Goal: Communication & Community: Answer question/provide support

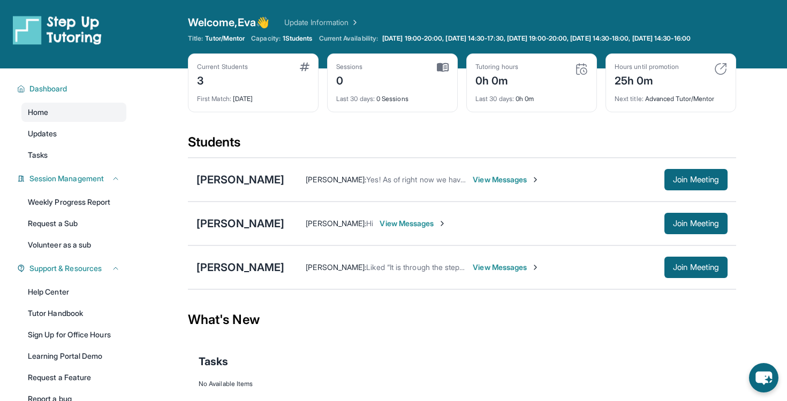
click at [489, 273] on span "View Messages" at bounding box center [506, 267] width 67 height 11
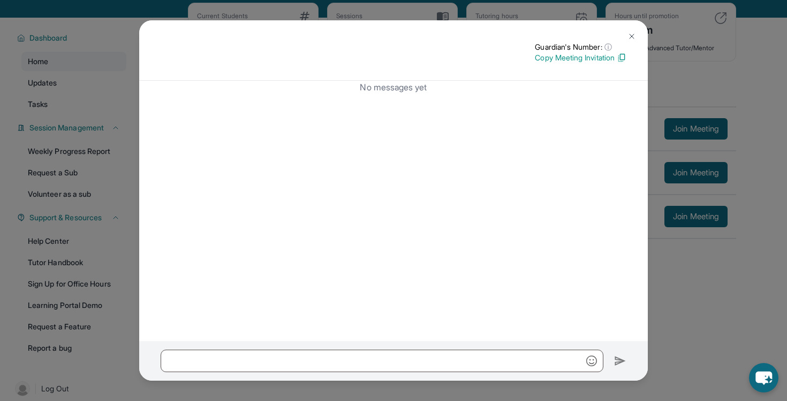
scroll to position [66, 0]
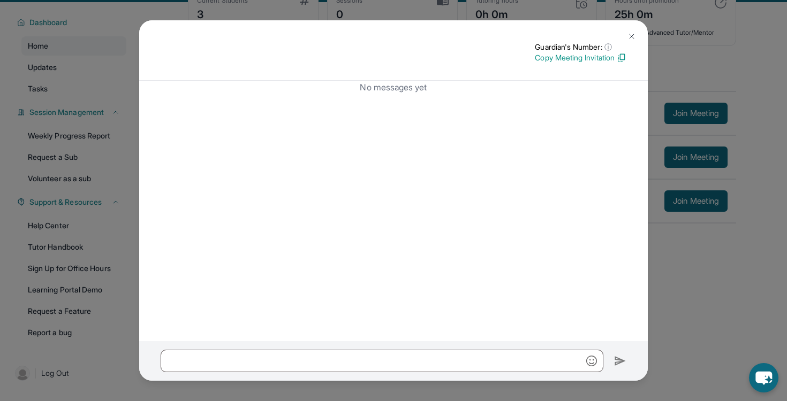
click at [626, 38] on button at bounding box center [631, 36] width 21 height 21
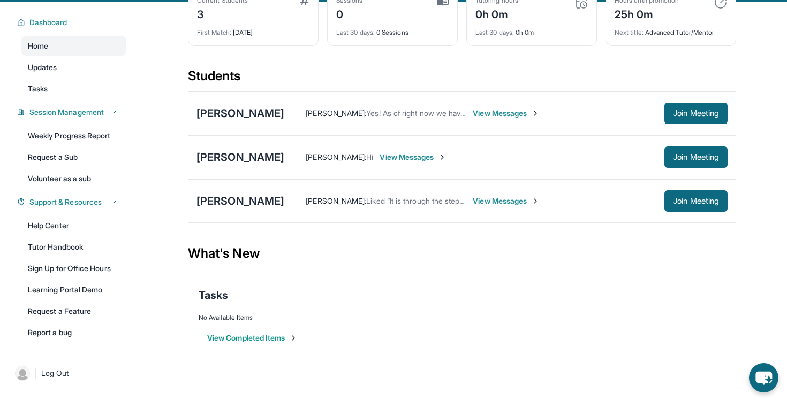
click at [473, 206] on span "View Messages" at bounding box center [506, 201] width 67 height 11
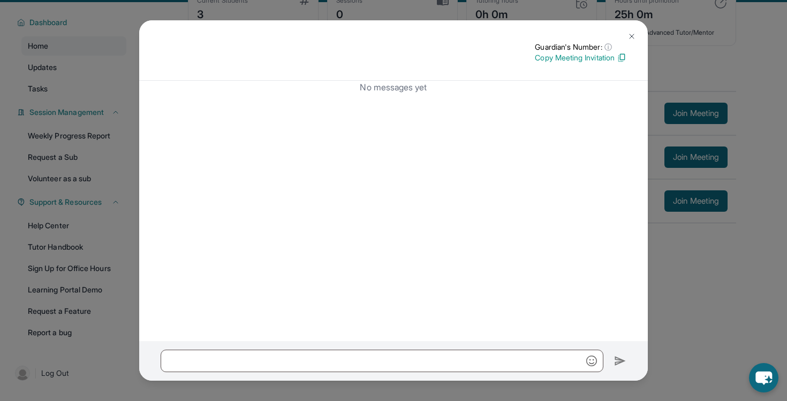
click at [564, 55] on p "Copy Meeting Invitation" at bounding box center [581, 57] width 92 height 11
click at [630, 35] on img at bounding box center [631, 36] width 9 height 9
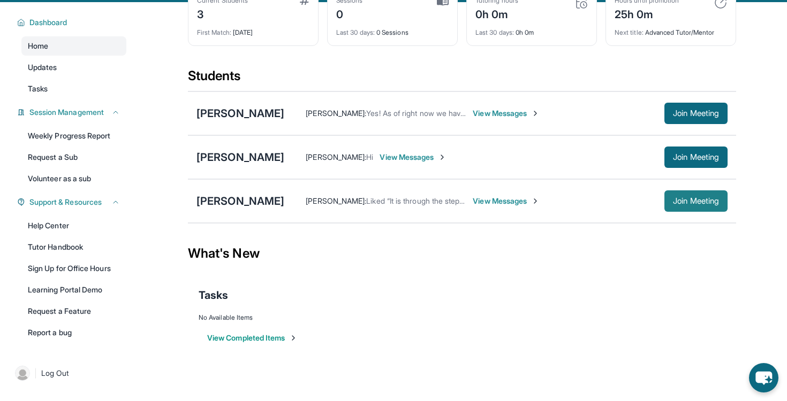
click at [680, 204] on span "Join Meeting" at bounding box center [696, 201] width 46 height 6
click at [496, 207] on span "View Messages" at bounding box center [506, 201] width 67 height 11
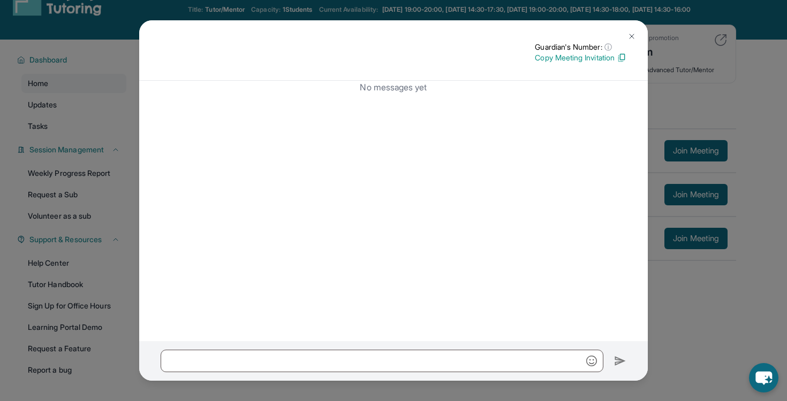
scroll to position [0, 0]
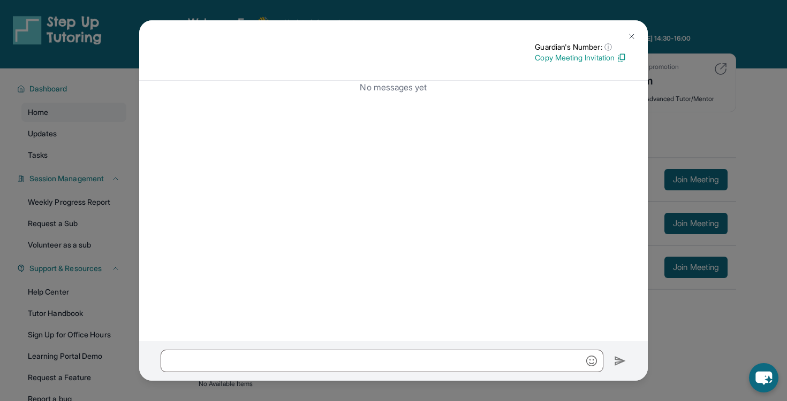
click at [611, 59] on p "Copy Meeting Invitation" at bounding box center [581, 57] width 92 height 11
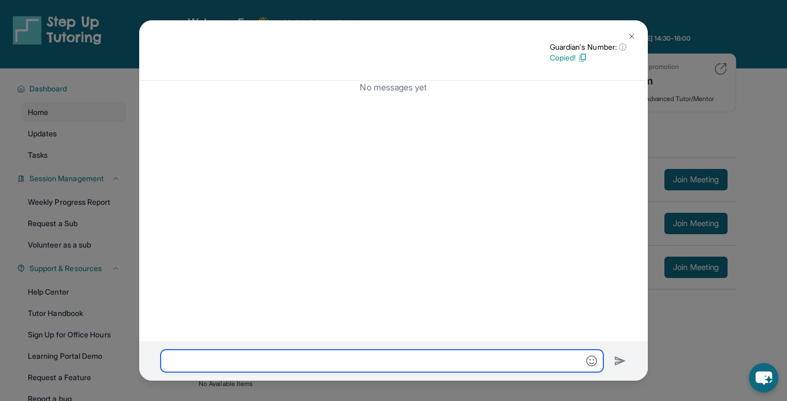
click at [342, 361] on input "text" at bounding box center [382, 361] width 443 height 22
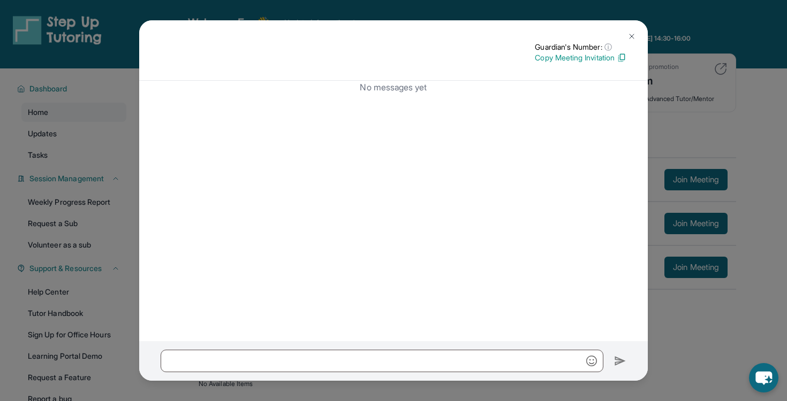
click at [636, 37] on button at bounding box center [631, 36] width 21 height 21
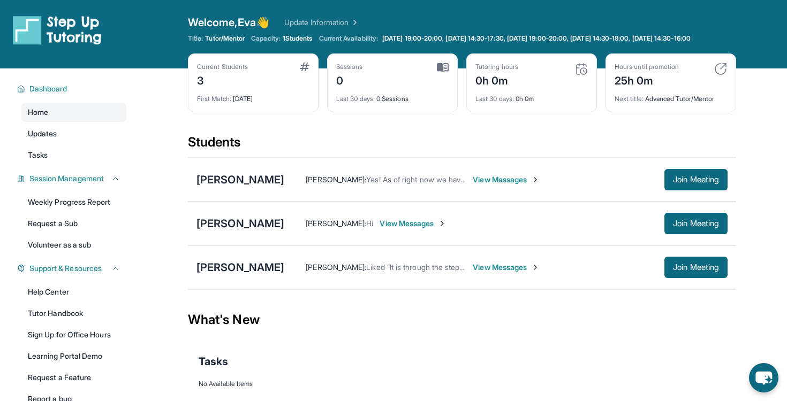
click at [473, 273] on span "View Messages" at bounding box center [506, 267] width 67 height 11
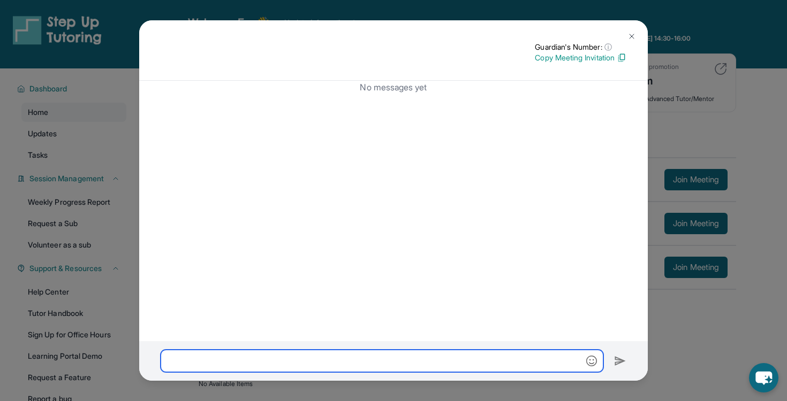
click at [360, 357] on input "text" at bounding box center [382, 361] width 443 height 22
paste input "**********"
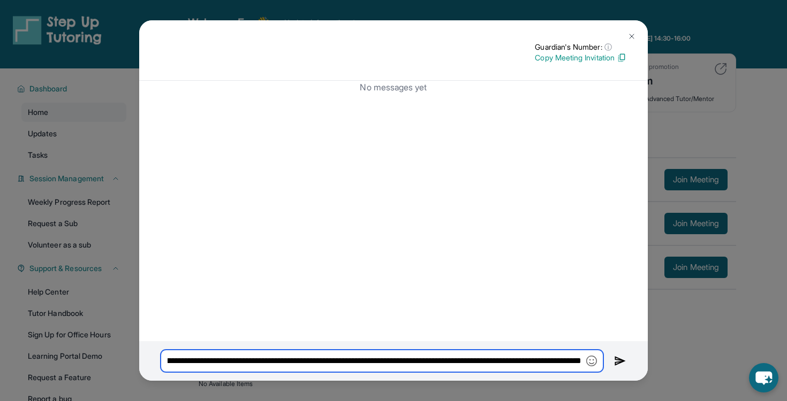
scroll to position [0, 256]
click at [448, 363] on input "**********" at bounding box center [382, 361] width 443 height 22
click at [561, 366] on input "**********" at bounding box center [382, 361] width 443 height 22
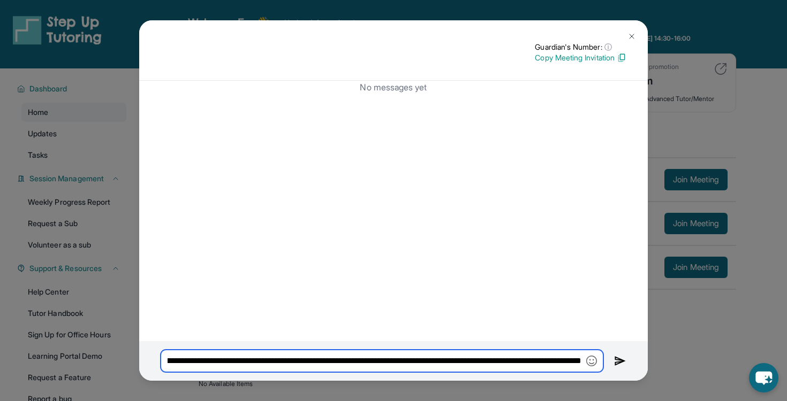
click at [581, 359] on input "**********" at bounding box center [382, 361] width 443 height 22
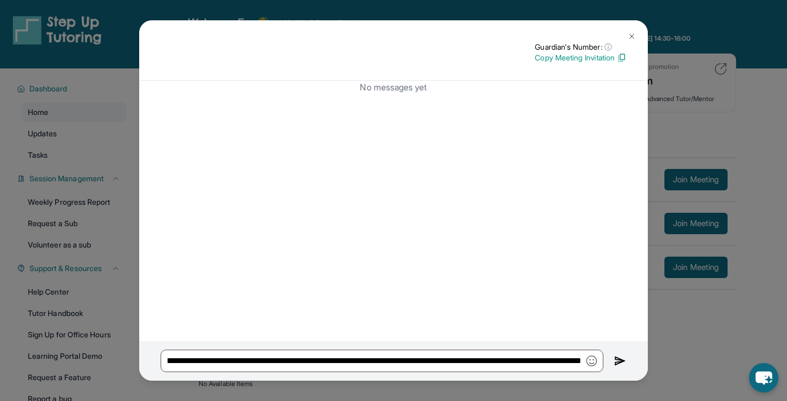
scroll to position [0, 0]
click at [593, 360] on img "button" at bounding box center [591, 361] width 11 height 11
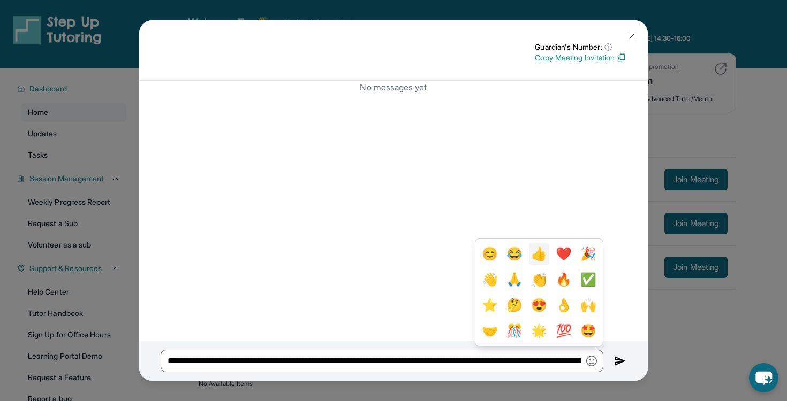
click at [548, 263] on button "👍" at bounding box center [539, 254] width 20 height 21
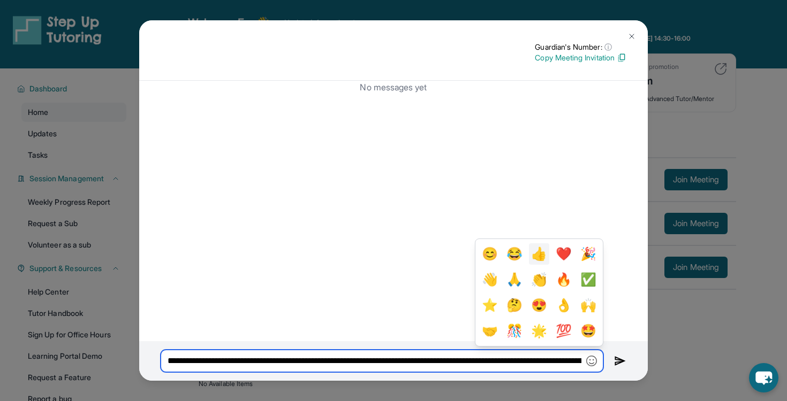
type input "**********"
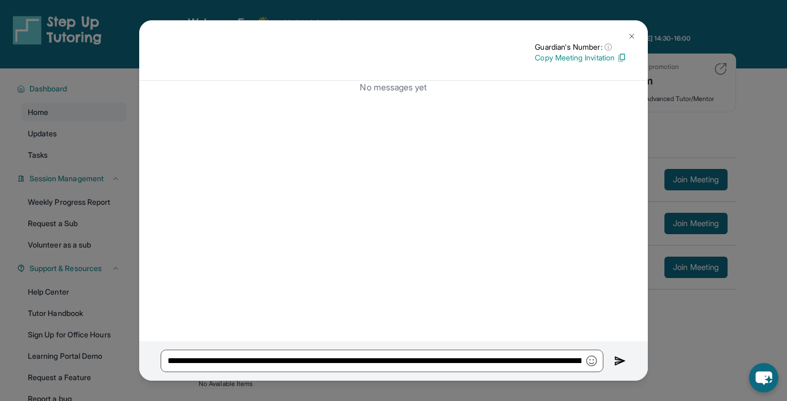
click at [627, 37] on img at bounding box center [631, 36] width 9 height 9
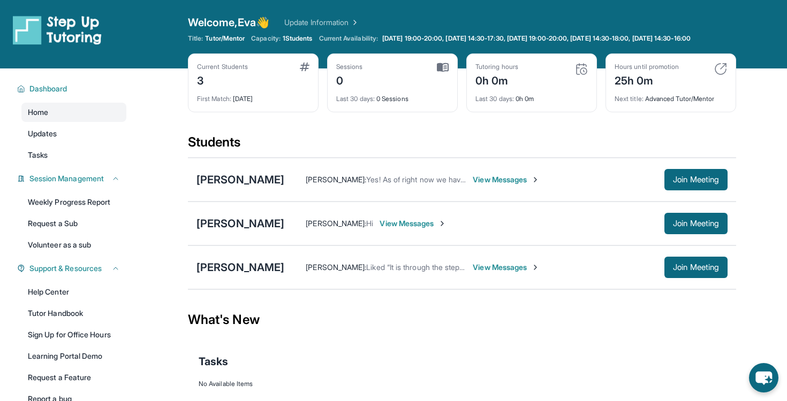
click at [473, 273] on span "View Messages" at bounding box center [506, 267] width 67 height 11
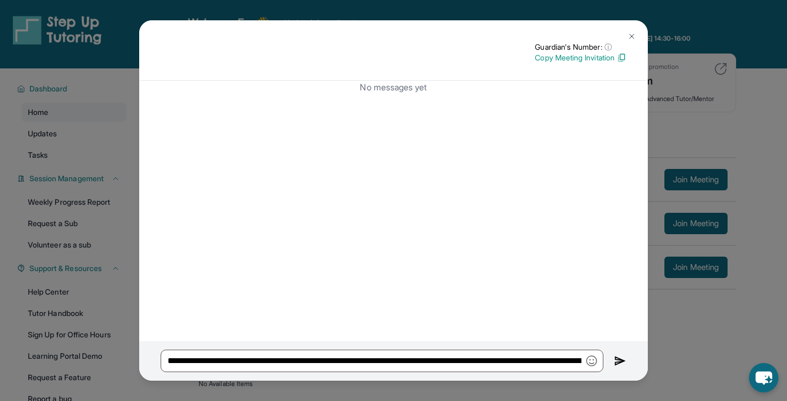
click at [618, 56] on img at bounding box center [622, 58] width 10 height 10
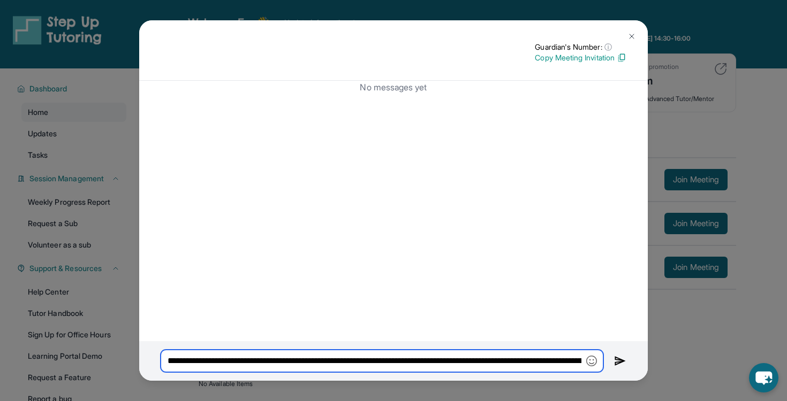
click at [468, 358] on input "**********" at bounding box center [382, 361] width 443 height 22
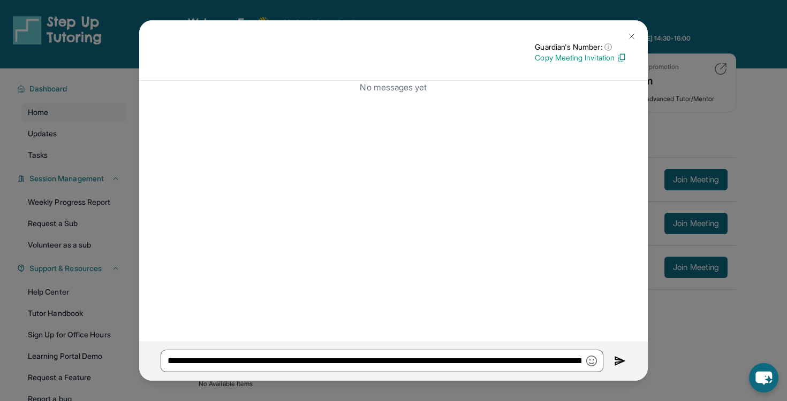
click at [634, 37] on img at bounding box center [631, 36] width 9 height 9
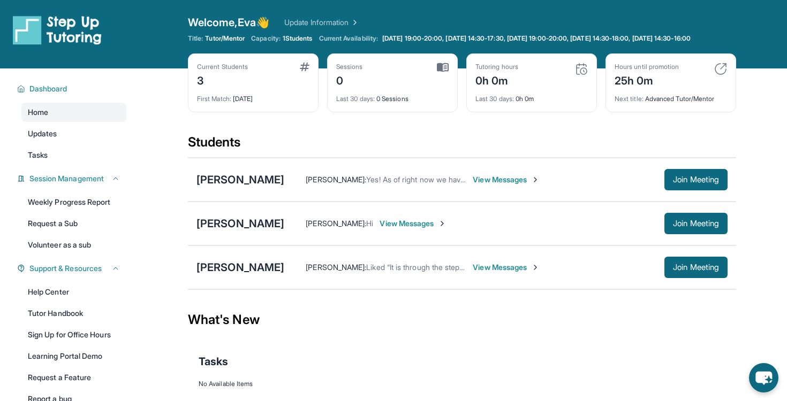
click at [473, 185] on span "View Messages" at bounding box center [506, 180] width 67 height 11
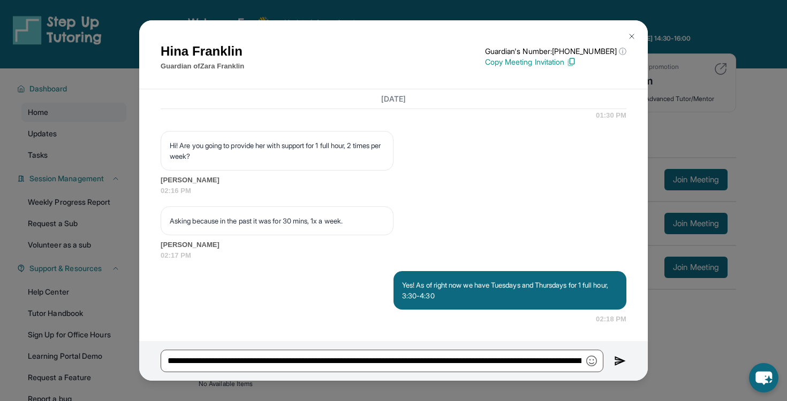
scroll to position [911, 0]
click at [628, 34] on img at bounding box center [631, 36] width 9 height 9
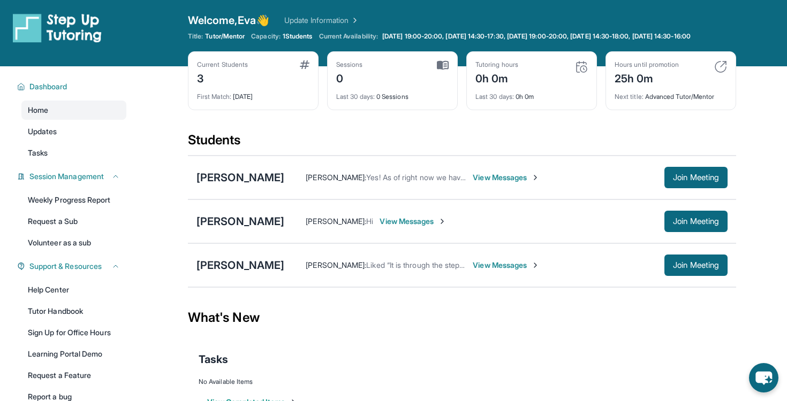
scroll to position [0, 0]
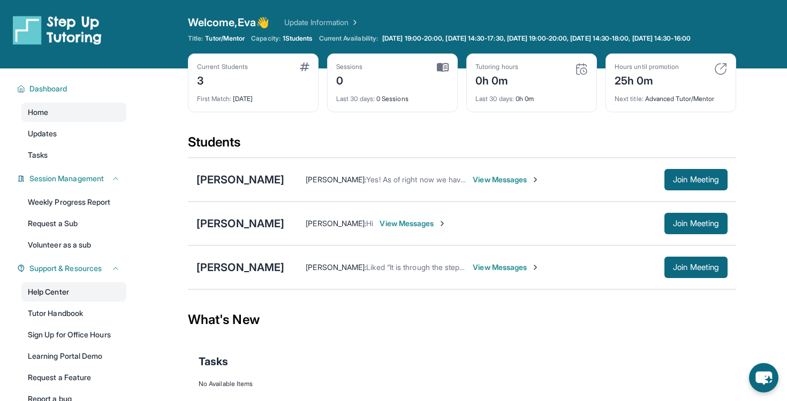
click at [40, 302] on link "Help Center" at bounding box center [73, 292] width 105 height 19
click at [473, 273] on span "View Messages" at bounding box center [506, 267] width 67 height 11
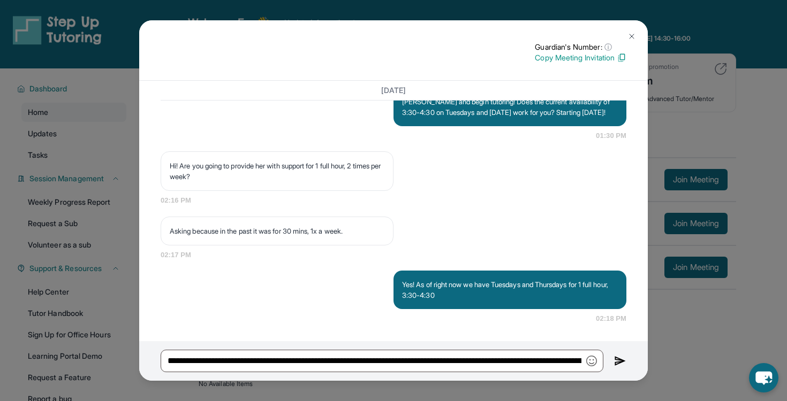
scroll to position [871, 0]
click at [632, 33] on img at bounding box center [631, 36] width 9 height 9
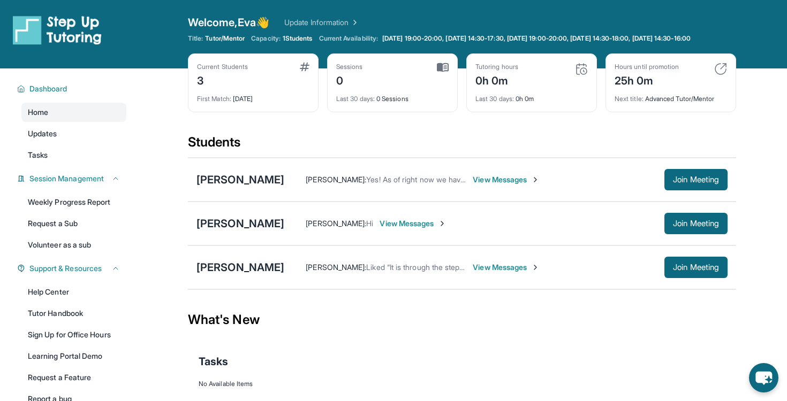
click at [473, 273] on span "View Messages" at bounding box center [506, 267] width 67 height 11
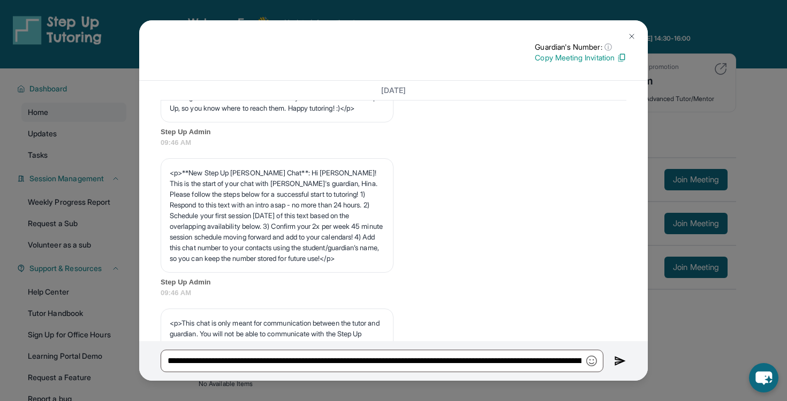
scroll to position [0, 0]
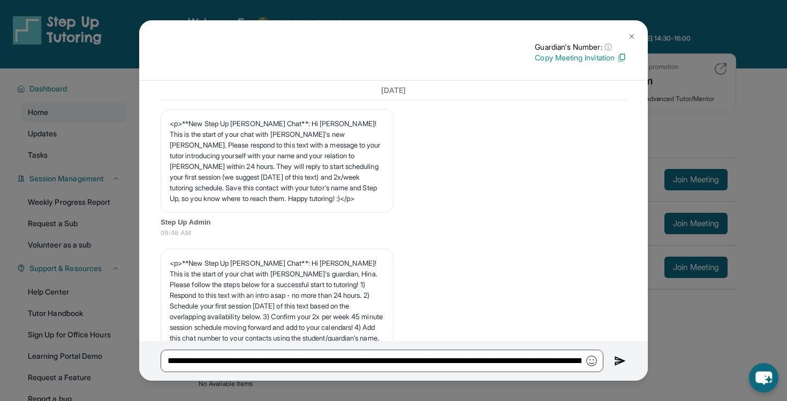
click at [628, 31] on button at bounding box center [631, 36] width 21 height 21
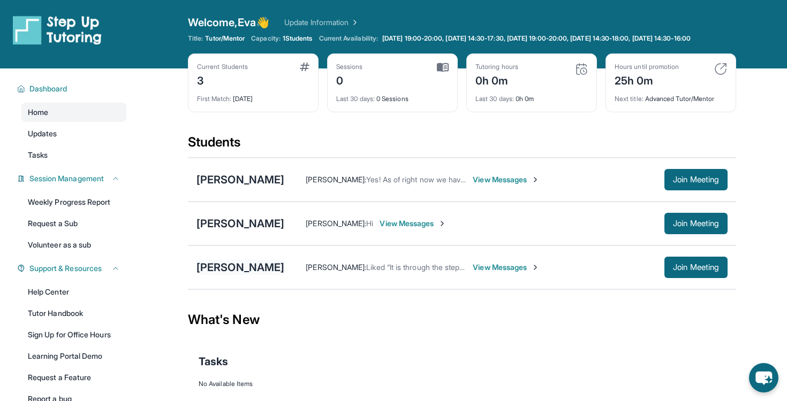
click at [248, 275] on div "[PERSON_NAME]" at bounding box center [240, 267] width 88 height 15
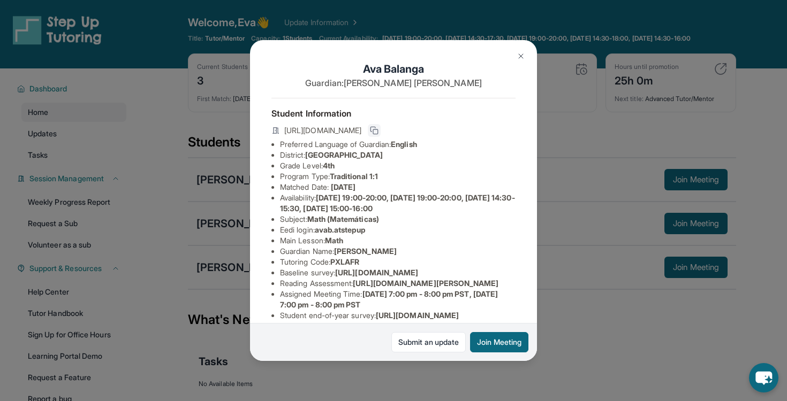
click at [376, 127] on icon at bounding box center [373, 129] width 5 height 5
click at [525, 52] on img at bounding box center [521, 56] width 9 height 9
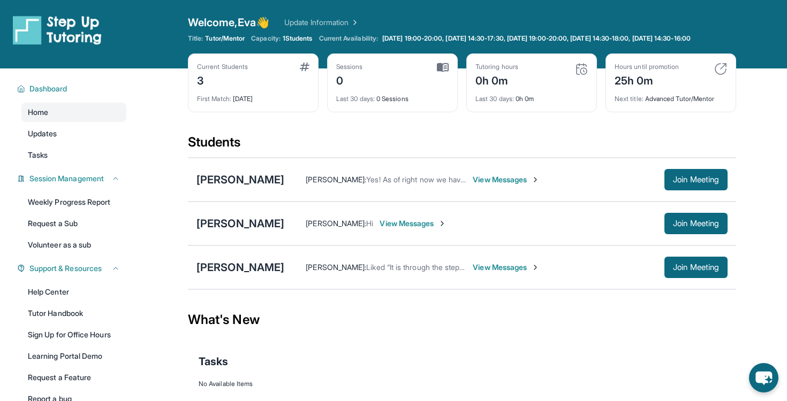
click at [474, 273] on span "View Messages" at bounding box center [506, 267] width 67 height 11
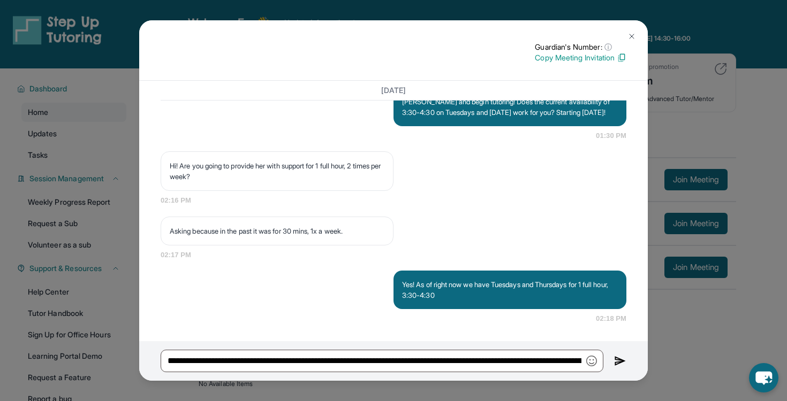
scroll to position [871, 0]
click at [628, 35] on img at bounding box center [631, 36] width 9 height 9
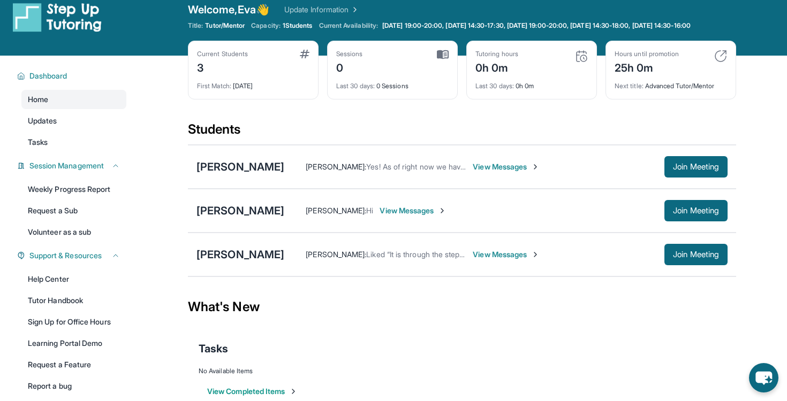
scroll to position [16, 0]
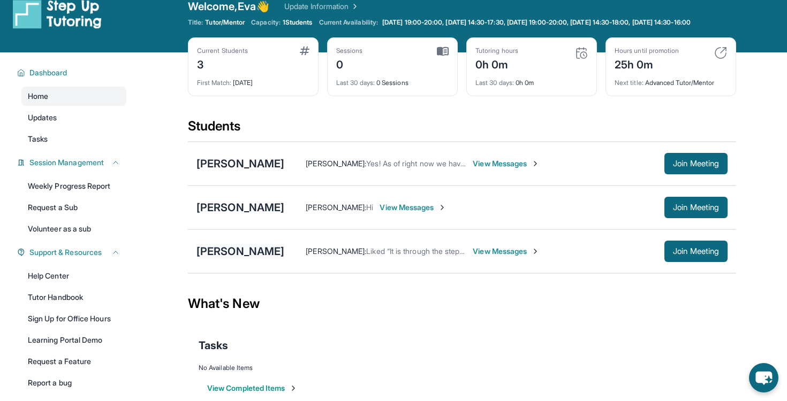
click at [241, 259] on div "[PERSON_NAME]" at bounding box center [240, 251] width 88 height 15
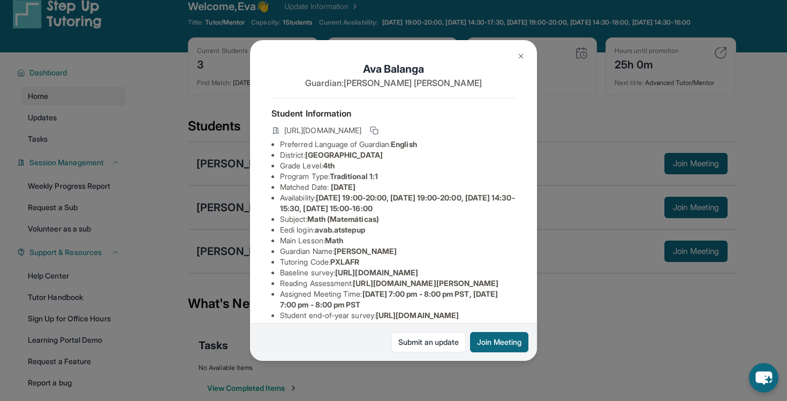
click at [517, 57] on img at bounding box center [521, 56] width 9 height 9
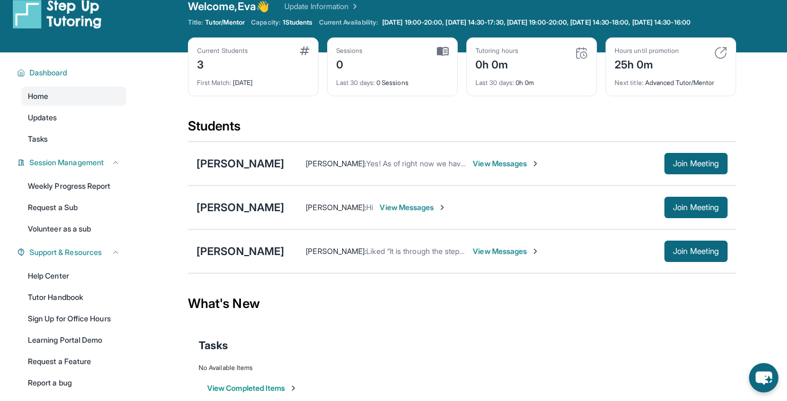
scroll to position [0, 0]
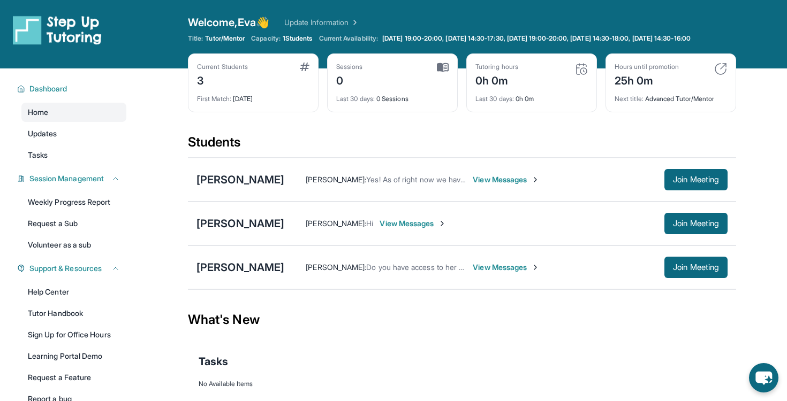
click at [473, 273] on span "View Messages" at bounding box center [506, 267] width 67 height 11
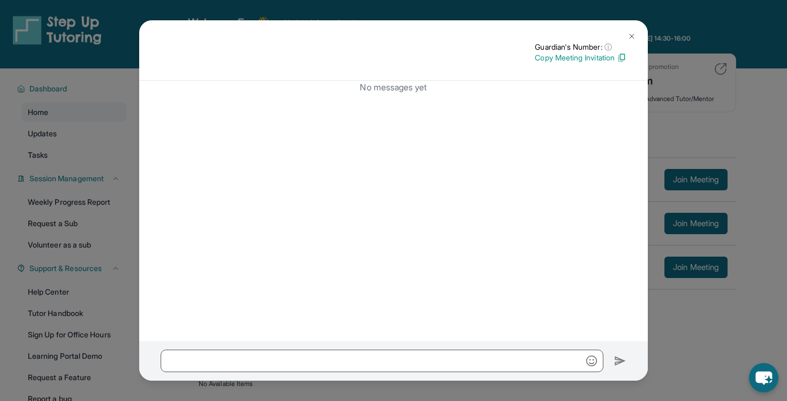
click at [583, 58] on p "Copy Meeting Invitation" at bounding box center [581, 57] width 92 height 11
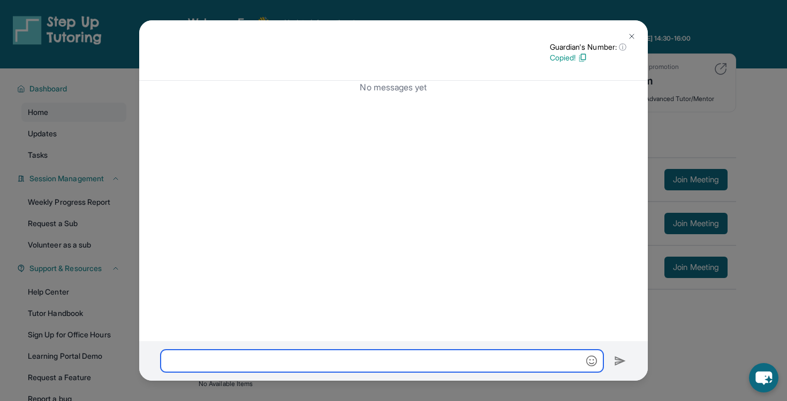
click at [365, 361] on input "text" at bounding box center [382, 361] width 443 height 22
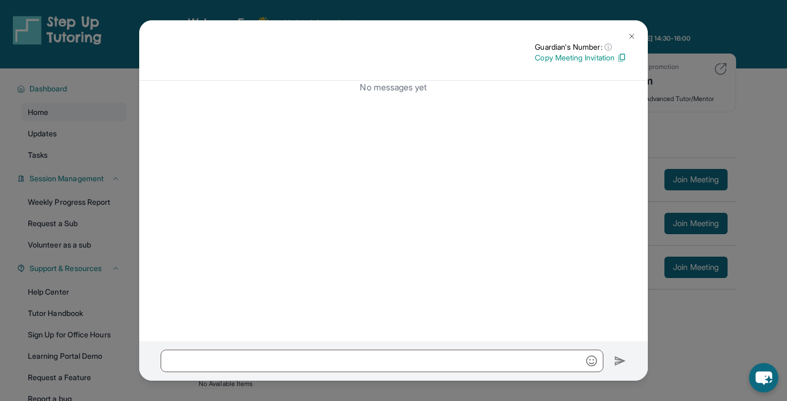
click at [631, 31] on button at bounding box center [631, 36] width 21 height 21
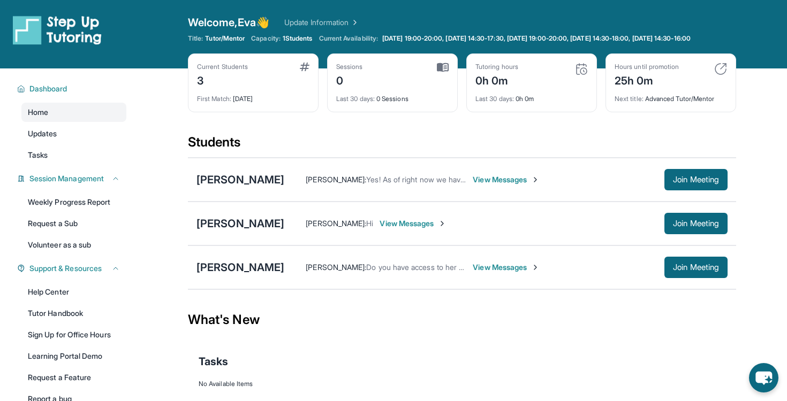
click at [493, 272] on span "View Messages" at bounding box center [506, 267] width 67 height 11
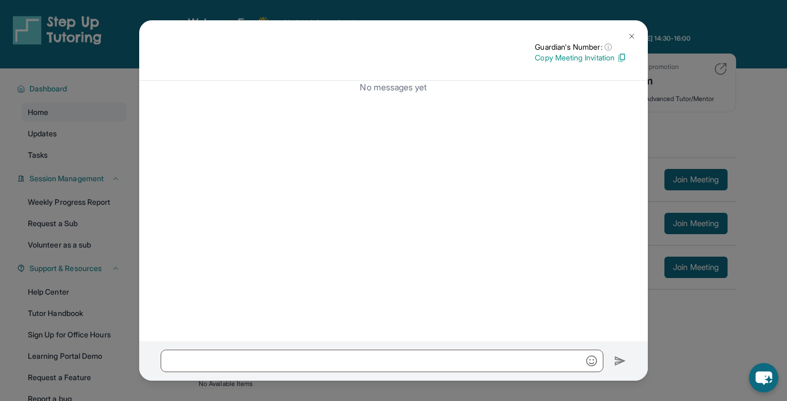
click at [629, 39] on img at bounding box center [631, 36] width 9 height 9
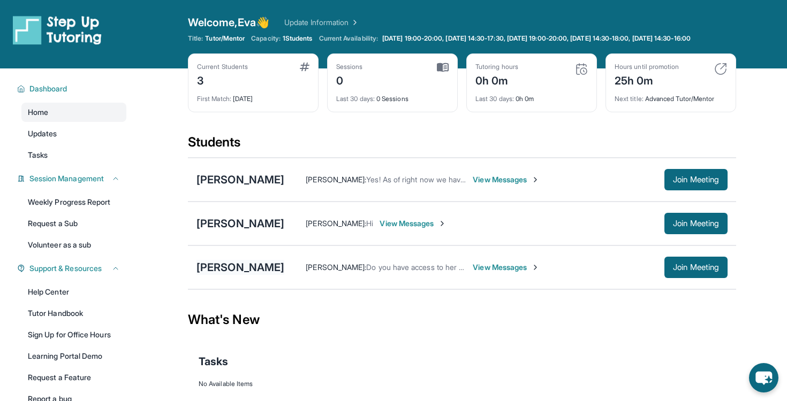
click at [243, 275] on div "[PERSON_NAME]" at bounding box center [240, 267] width 88 height 15
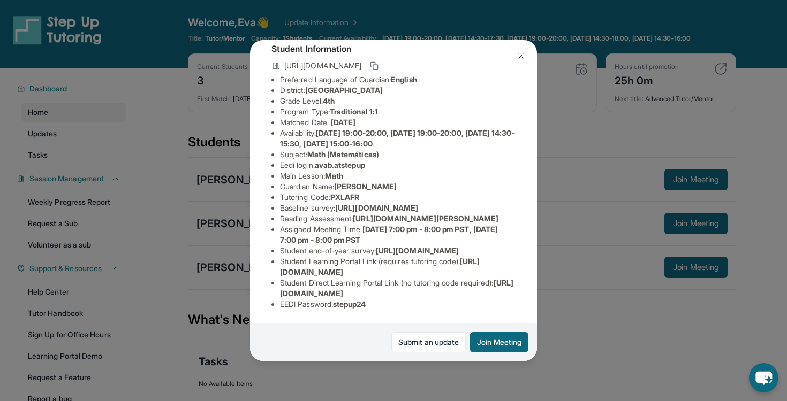
scroll to position [150, 0]
click at [366, 271] on span "[URL][DOMAIN_NAME]" at bounding box center [380, 267] width 200 height 20
click at [521, 54] on img at bounding box center [521, 56] width 9 height 9
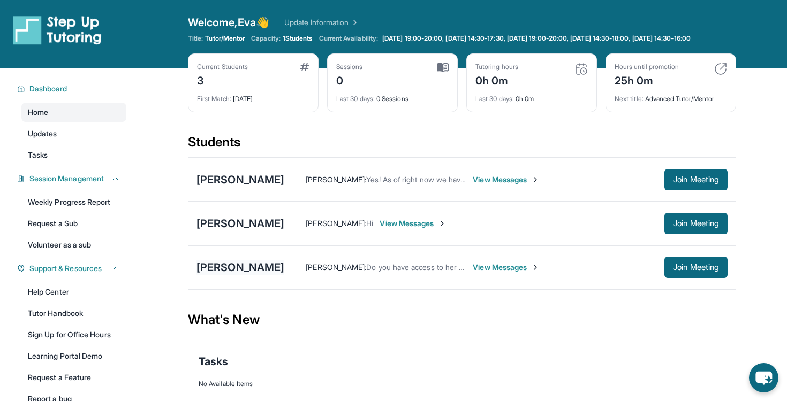
click at [241, 275] on div "[PERSON_NAME]" at bounding box center [240, 267] width 88 height 15
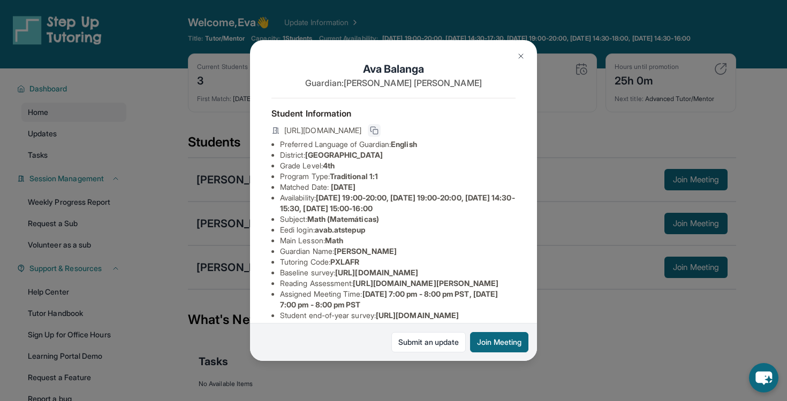
click at [376, 129] on icon at bounding box center [373, 129] width 5 height 5
click at [516, 60] on button at bounding box center [520, 56] width 21 height 21
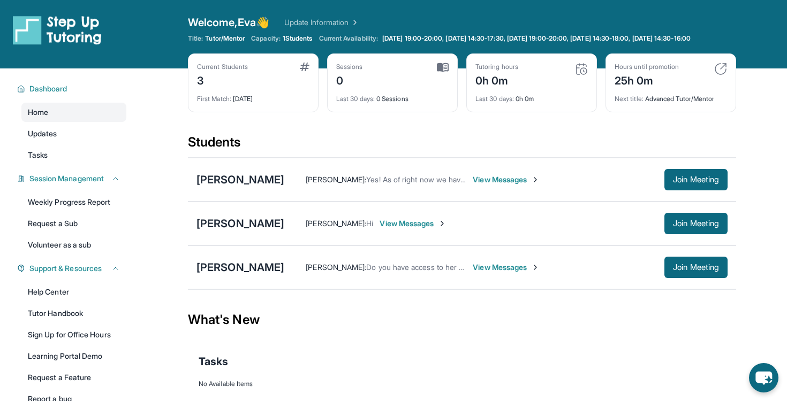
click at [475, 271] on span "View Messages" at bounding box center [506, 267] width 67 height 11
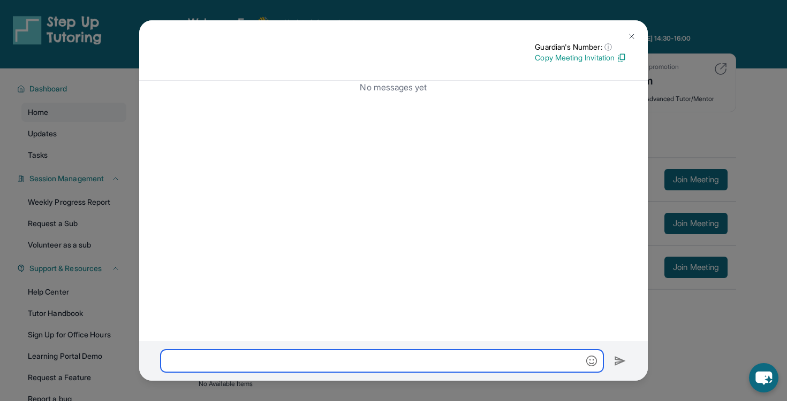
click at [385, 358] on input "text" at bounding box center [382, 361] width 443 height 22
paste input "**********"
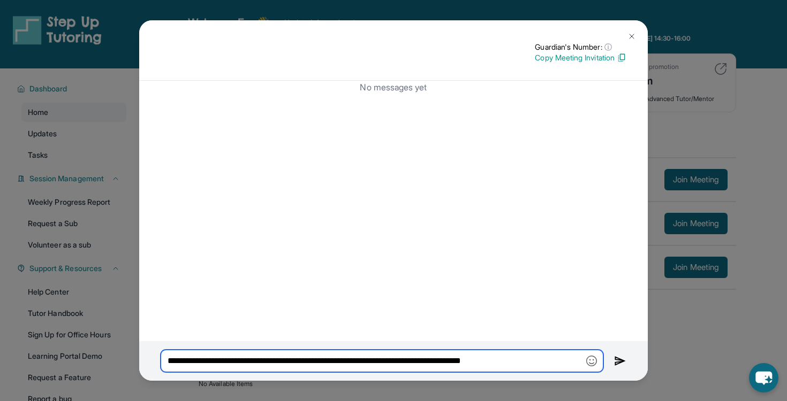
type input "**********"
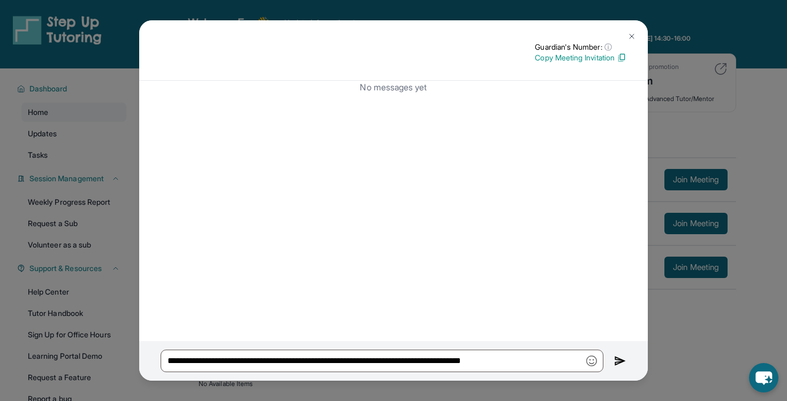
click at [615, 361] on img at bounding box center [620, 361] width 12 height 13
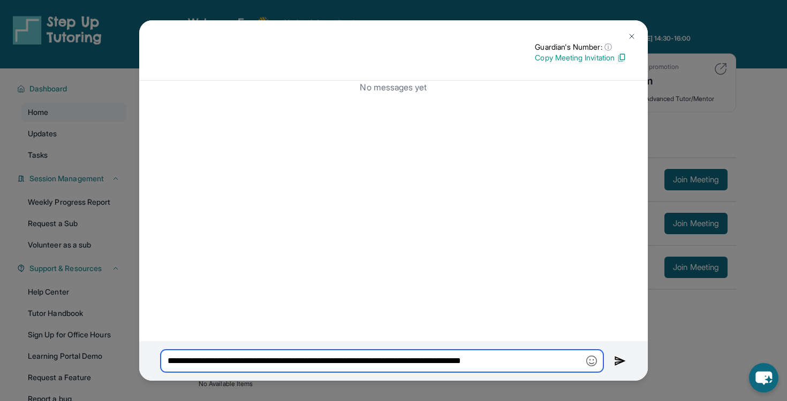
drag, startPoint x: 532, startPoint y: 363, endPoint x: 110, endPoint y: 362, distance: 421.3
click at [111, 361] on div "**********" at bounding box center [393, 200] width 787 height 401
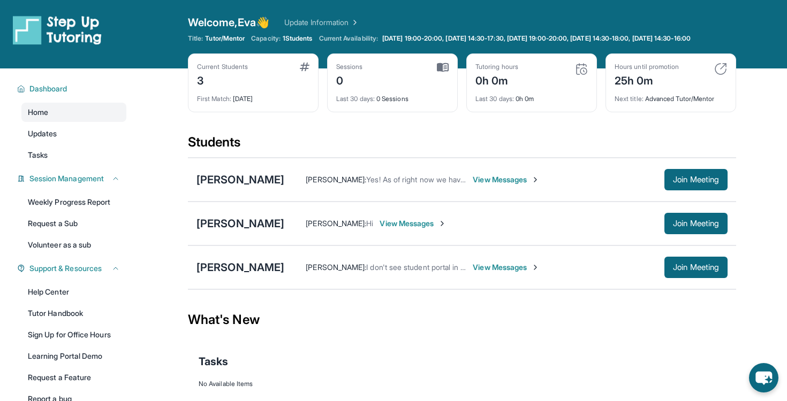
click at [473, 273] on span "View Messages" at bounding box center [506, 267] width 67 height 11
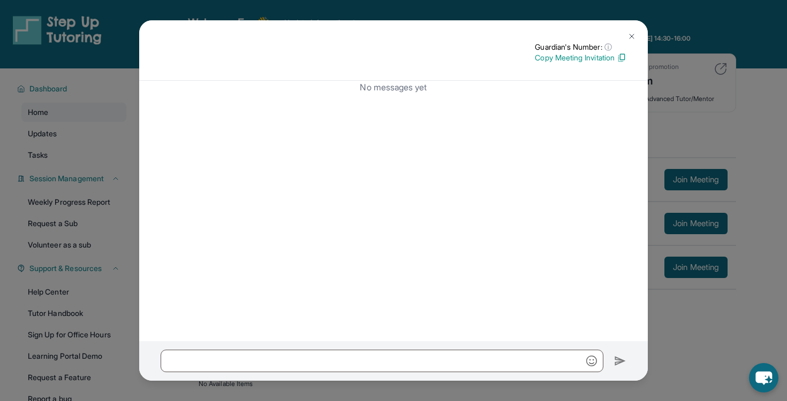
click at [633, 32] on button at bounding box center [631, 36] width 21 height 21
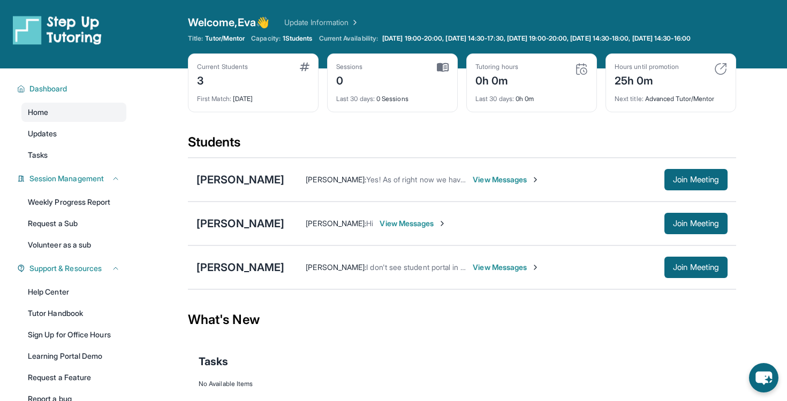
click at [476, 273] on span "View Messages" at bounding box center [506, 267] width 67 height 11
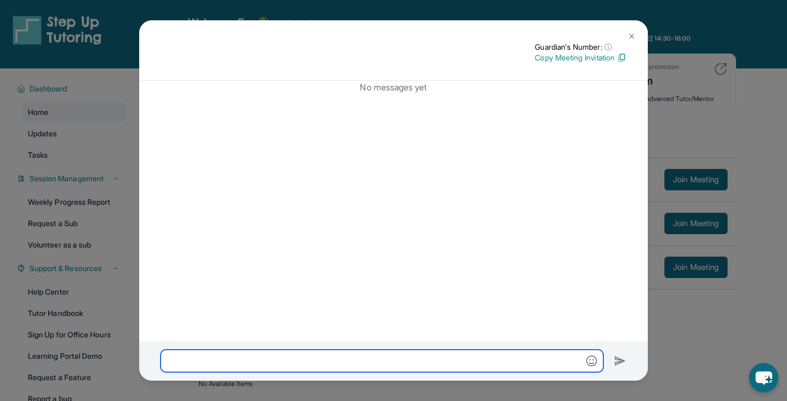
click at [428, 354] on input "text" at bounding box center [382, 361] width 443 height 22
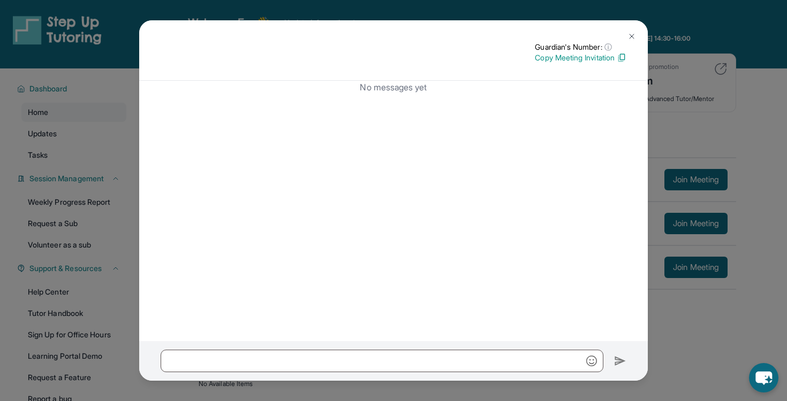
click at [628, 26] on button at bounding box center [631, 36] width 21 height 21
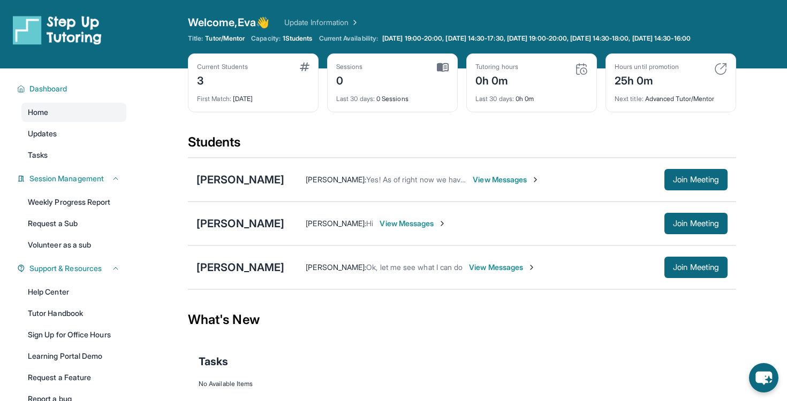
click at [481, 273] on span "View Messages" at bounding box center [502, 267] width 67 height 11
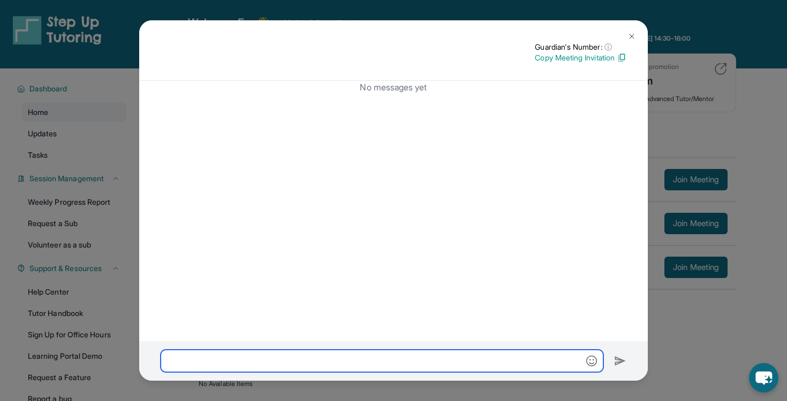
click at [485, 366] on input "text" at bounding box center [382, 361] width 443 height 22
paste input "**********"
type input "**********"
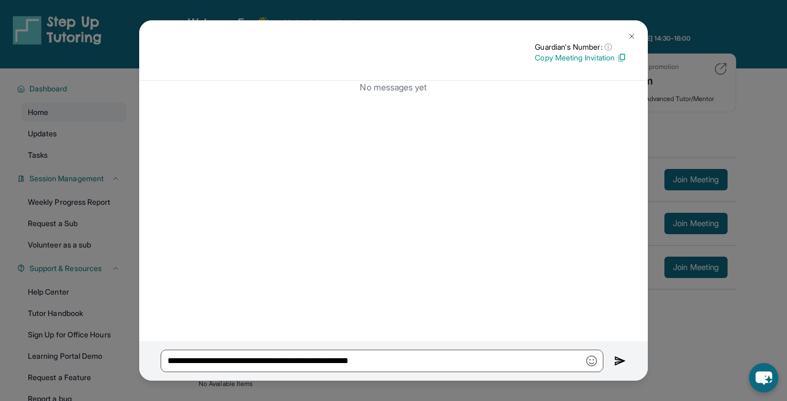
click at [619, 360] on img at bounding box center [620, 361] width 12 height 13
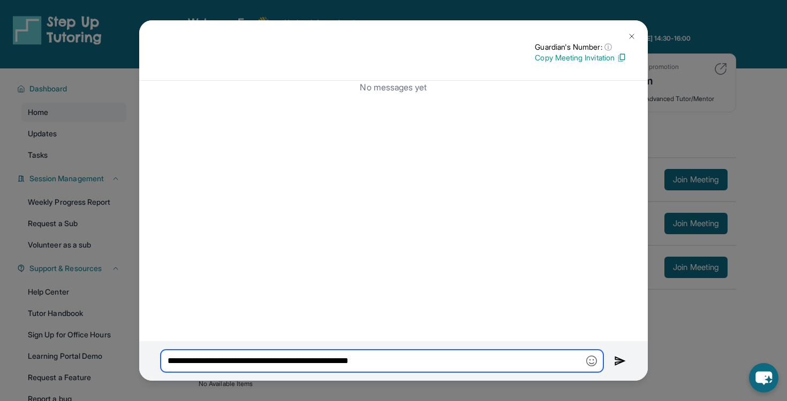
drag, startPoint x: 420, startPoint y: 365, endPoint x: 146, endPoint y: 363, distance: 273.5
click at [146, 363] on div "**********" at bounding box center [393, 362] width 509 height 40
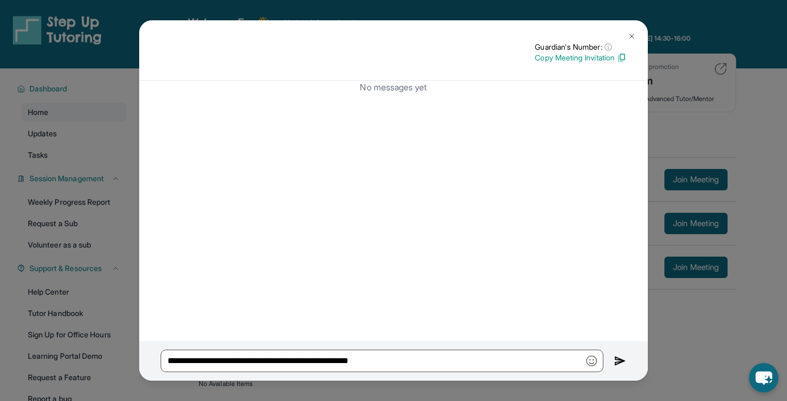
click at [632, 30] on button at bounding box center [631, 36] width 21 height 21
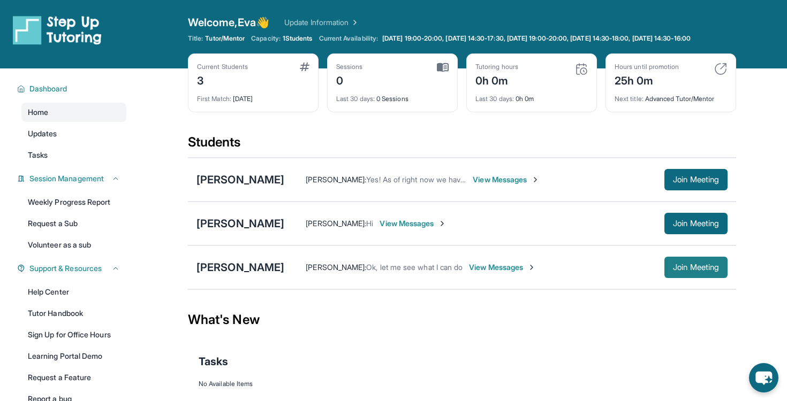
click at [696, 270] on button "Join Meeting" at bounding box center [695, 267] width 63 height 21
click at [248, 275] on div "Ava Balanga" at bounding box center [240, 267] width 88 height 15
click at [484, 273] on span "View Messages" at bounding box center [506, 267] width 67 height 11
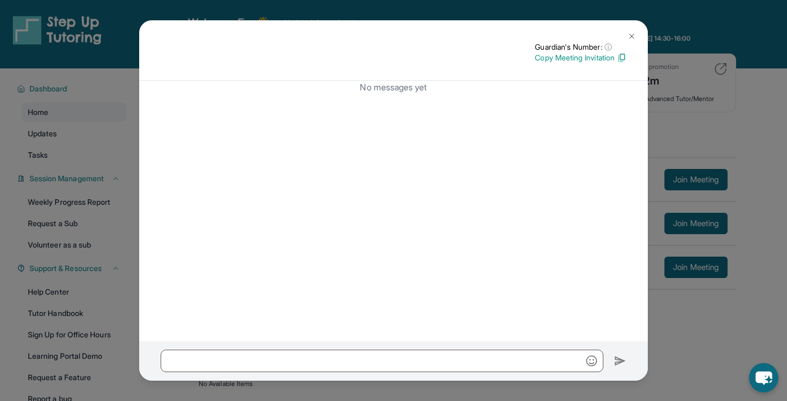
click at [633, 32] on img at bounding box center [631, 36] width 9 height 9
